Goal: Task Accomplishment & Management: Complete application form

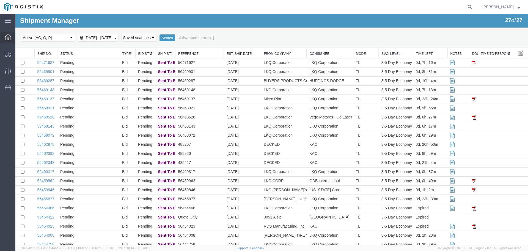
click at [7, 37] on icon at bounding box center [8, 37] width 6 height 6
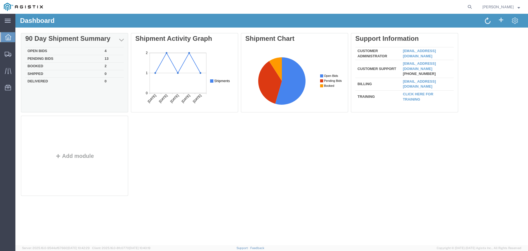
click at [47, 66] on td "Booked" at bounding box center [63, 66] width 77 height 8
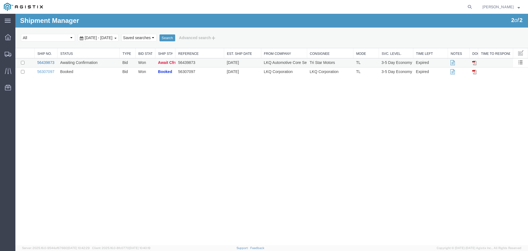
click at [42, 62] on link "56439873" at bounding box center [45, 62] width 17 height 4
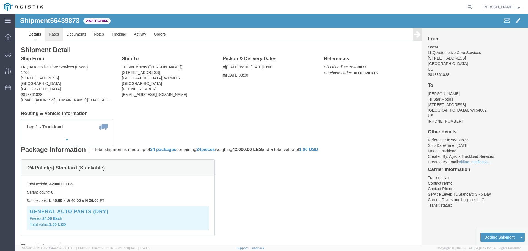
click link "Rates"
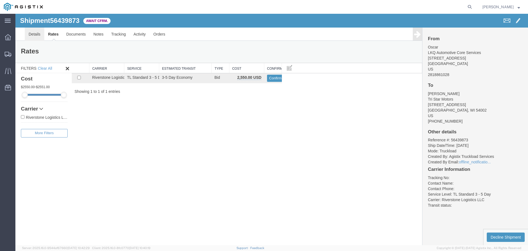
click at [36, 37] on link "Details" at bounding box center [35, 34] width 20 height 13
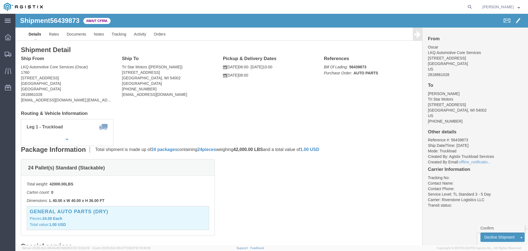
click link "Confirm"
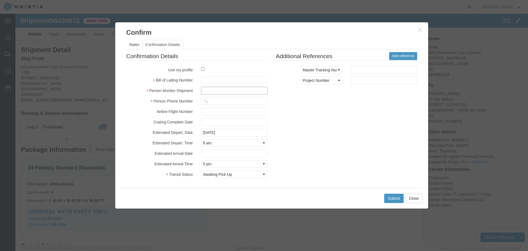
click input "text"
type input "[PERSON_NAME]"
click input "text"
type input "5862656432"
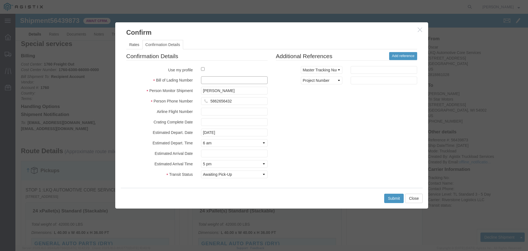
click input "text"
click icon "button"
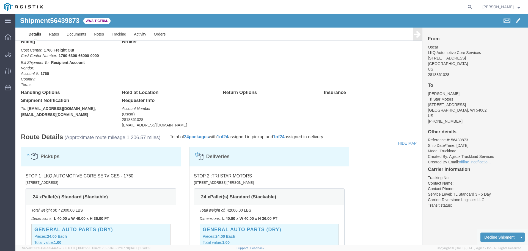
scroll to position [230, 0]
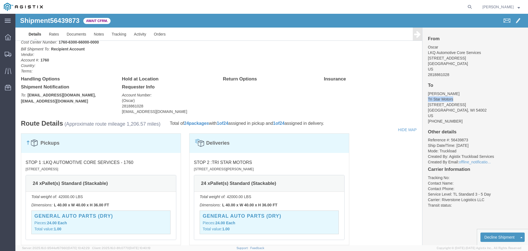
drag, startPoint x: 437, startPoint y: 84, endPoint x: 414, endPoint y: 86, distance: 22.4
click address "[PERSON_NAME] Tri Star Motors [STREET_ADDRESS][PERSON_NAME] [PHONE_NUMBER]"
copy address "Tri Star Motors"
drag, startPoint x: 439, startPoint y: 90, endPoint x: 410, endPoint y: 92, distance: 28.6
click address "[PERSON_NAME] Tri Star Motors [STREET_ADDRESS][PERSON_NAME] [PHONE_NUMBER]"
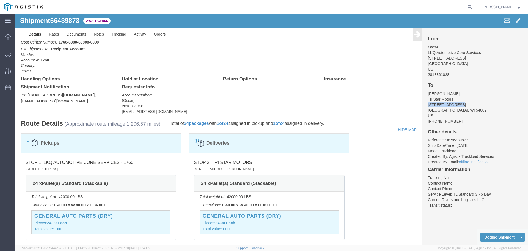
copy address "[STREET_ADDRESS]"
click at [6, 20] on icon at bounding box center [8, 21] width 6 height 4
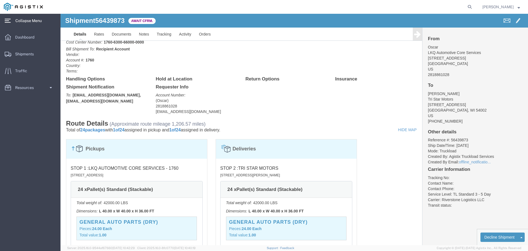
click p "Bill Shipment To: Recipient Account Vendor: Account #: 1760 Country: Terms:"
click div "Billing Cost Center: 1760 Freight Out Cost Center Number: 1760-6300-66000-0000 …"
click at [40, 39] on link "Dashboard" at bounding box center [30, 37] width 60 height 11
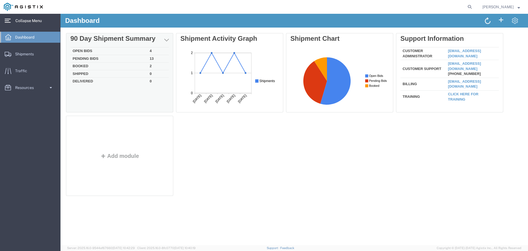
click at [88, 60] on td "Pending Bids" at bounding box center [108, 59] width 77 height 8
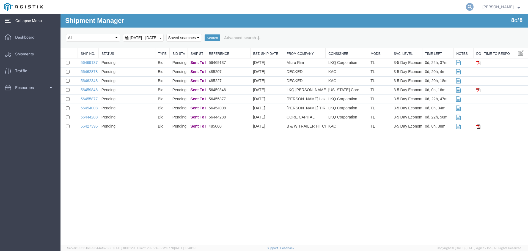
click at [468, 5] on icon at bounding box center [470, 7] width 8 height 8
click at [421, 7] on input "search" at bounding box center [382, 6] width 167 height 13
paste input "56454466"
type input "56454466"
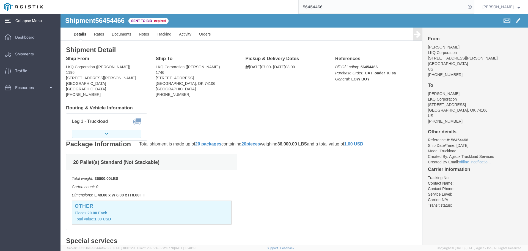
click button "button"
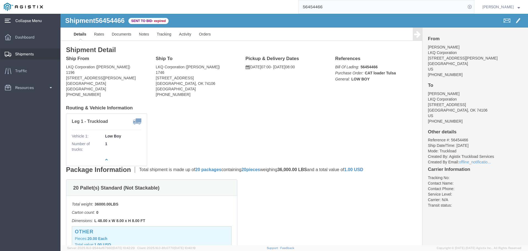
click at [30, 54] on span "Shipments" at bounding box center [26, 53] width 23 height 11
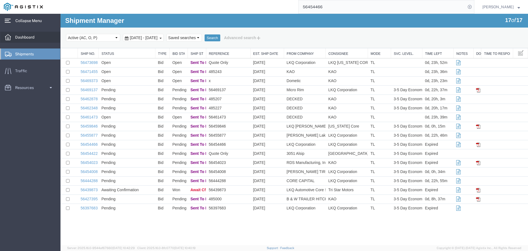
click at [23, 39] on span "Dashboard" at bounding box center [26, 37] width 23 height 11
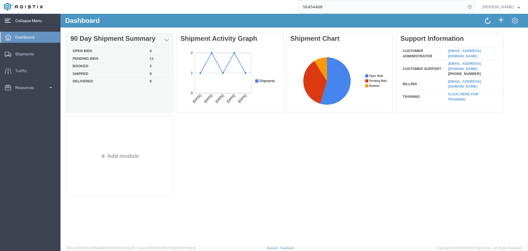
click at [84, 64] on td "Booked" at bounding box center [108, 66] width 77 height 8
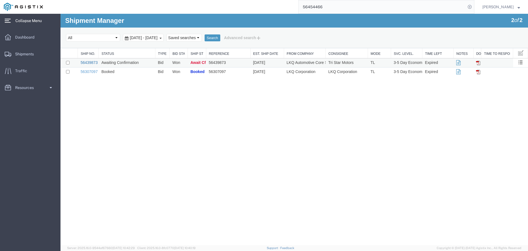
click at [92, 61] on link "56439873" at bounding box center [89, 62] width 17 height 4
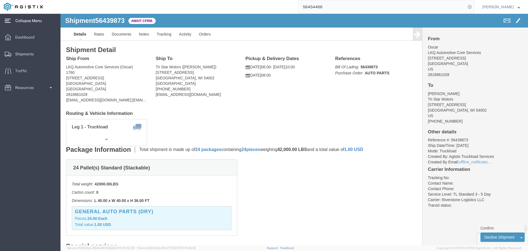
click link "Confirm"
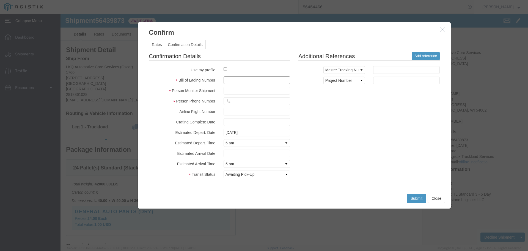
click input "text"
paste input "31432-41527"
type input "31432-41527"
click input "text"
type input "[PERSON_NAME]"
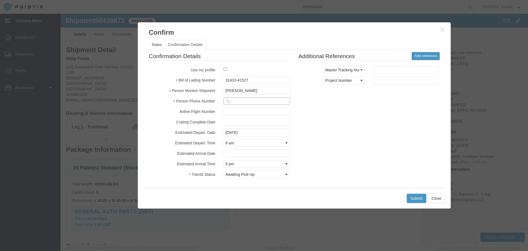
click input "text"
type input "5862656432"
click select "Select Midnight 1 am 2 am 3 am 4 am 5 am 6 am 7 am 8 am 9 am 10 am 11 am 12 Noo…"
click div "Confirmation Details Use my profile Bill of Lading Number 31432-41527 Person Mo…"
click button "Submit"
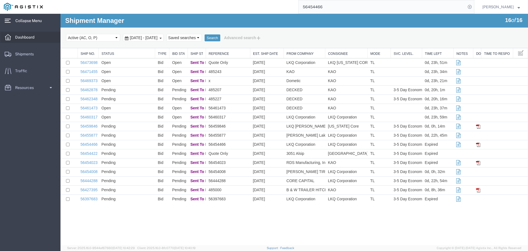
click at [27, 38] on span "Dashboard" at bounding box center [26, 37] width 23 height 11
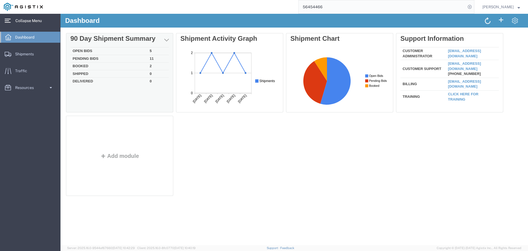
click at [81, 66] on td "Booked" at bounding box center [108, 66] width 77 height 8
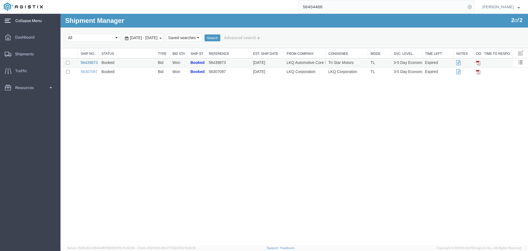
click at [90, 62] on link "56439873" at bounding box center [89, 62] width 17 height 4
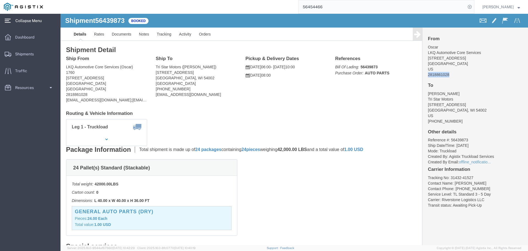
drag, startPoint x: 386, startPoint y: 61, endPoint x: 364, endPoint y: 61, distance: 21.7
click div "From Oscar LKQ Automotive Core Services [STREET_ADDRESS] US 2818861028 To [PERS…"
copy address "2818861028"
drag, startPoint x: 389, startPoint y: 107, endPoint x: 374, endPoint y: 116, distance: 17.6
click address "[PERSON_NAME] Tri Star Motors [STREET_ADDRESS][PERSON_NAME] [PHONE_NUMBER]"
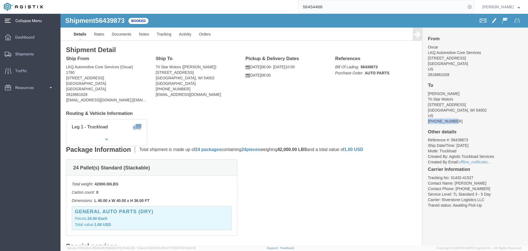
copy address "[PHONE_NUMBER]"
click p "Bill Of Lading: 56439873 Purchase Order: AUTO PARTS"
